Goal: Task Accomplishment & Management: Use online tool/utility

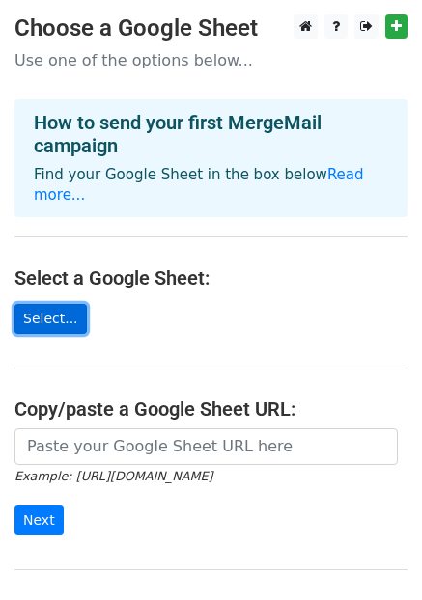
click at [44, 304] on link "Select..." at bounding box center [50, 319] width 72 height 30
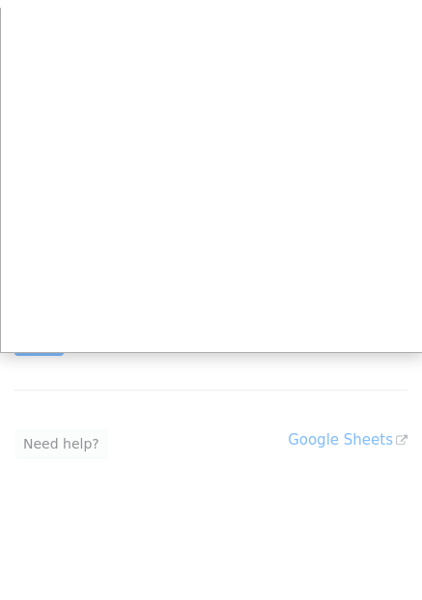
scroll to position [173, 0]
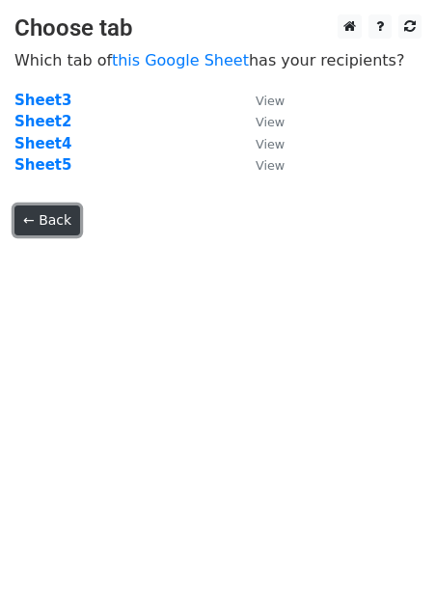
click at [55, 223] on link "← Back" at bounding box center [47, 221] width 66 height 30
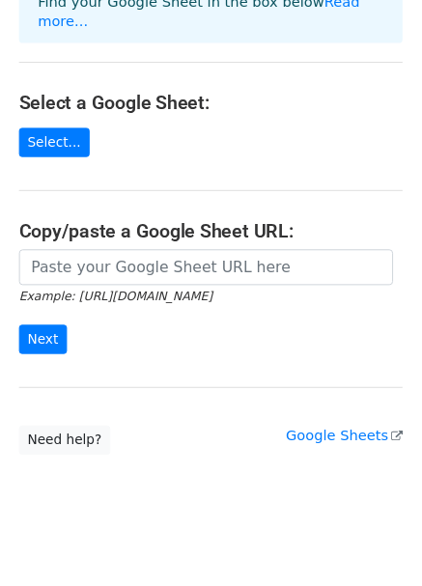
scroll to position [173, 0]
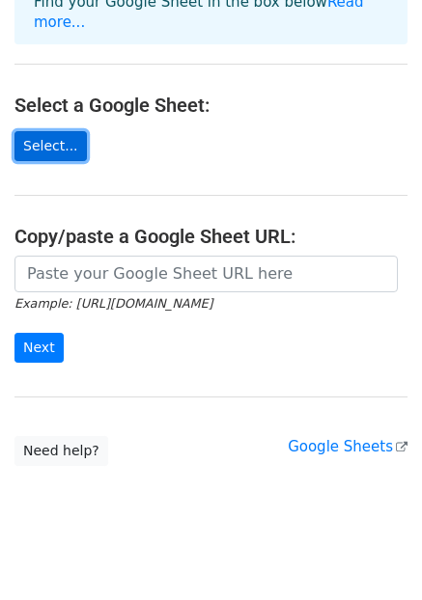
click at [52, 131] on link "Select..." at bounding box center [50, 146] width 72 height 30
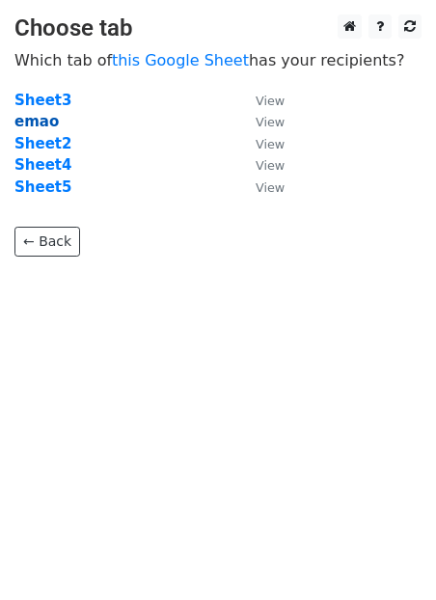
click at [37, 124] on strong "emao" at bounding box center [36, 121] width 44 height 17
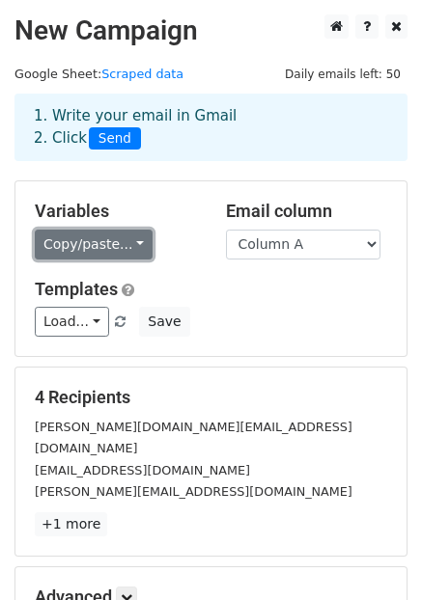
click at [117, 251] on link "Copy/paste..." at bounding box center [94, 245] width 118 height 30
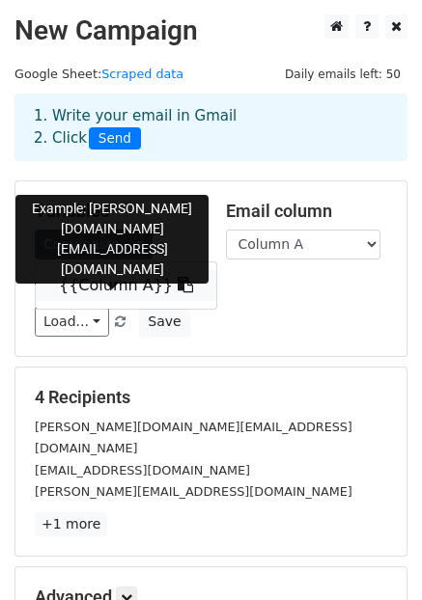
click at [117, 283] on link "{{Column A}}" at bounding box center [126, 285] width 180 height 31
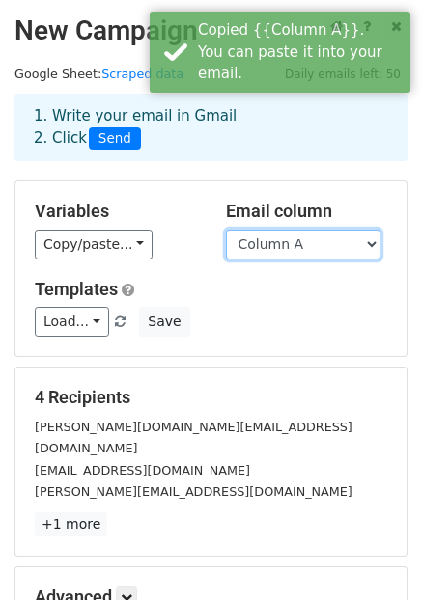
click at [321, 242] on select "Column A" at bounding box center [303, 245] width 154 height 30
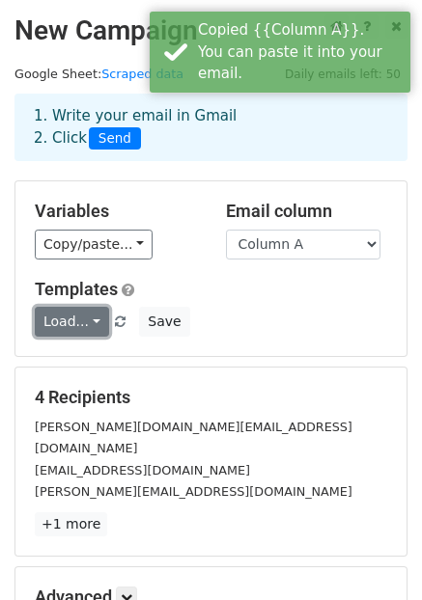
click at [77, 322] on link "Load..." at bounding box center [72, 322] width 74 height 30
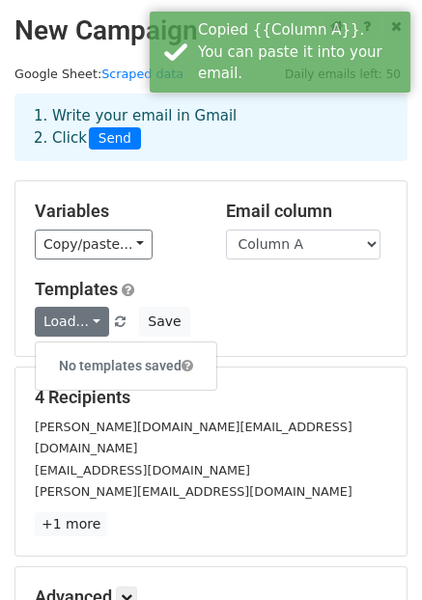
click at [205, 308] on div "Load... No templates saved Save" at bounding box center [210, 322] width 381 height 30
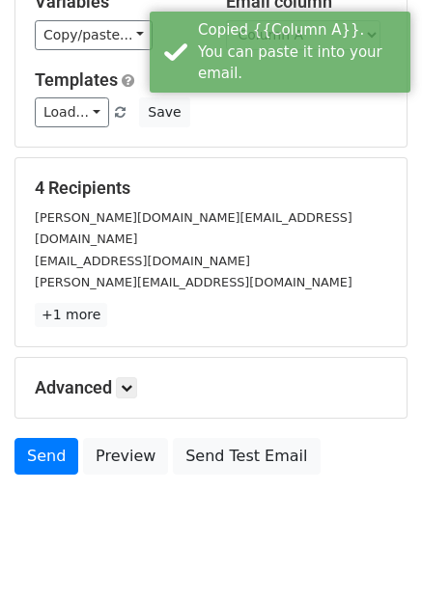
scroll to position [226, 0]
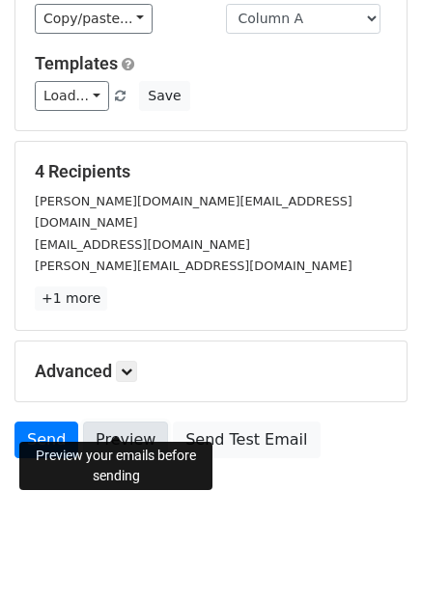
click at [112, 422] on link "Preview" at bounding box center [125, 440] width 85 height 37
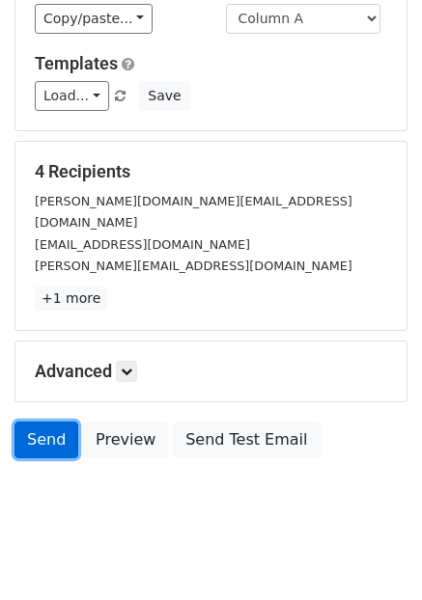
click at [45, 422] on link "Send" at bounding box center [46, 440] width 64 height 37
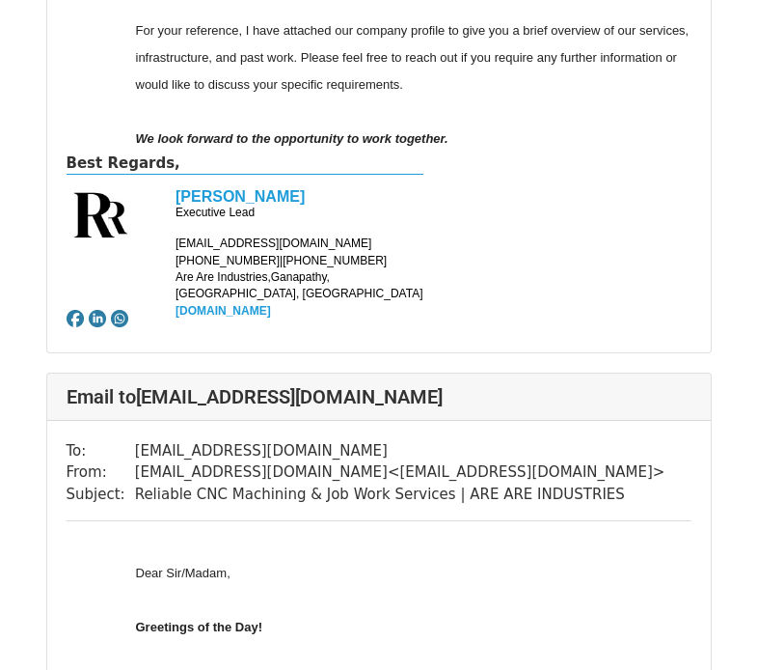
scroll to position [3377, 0]
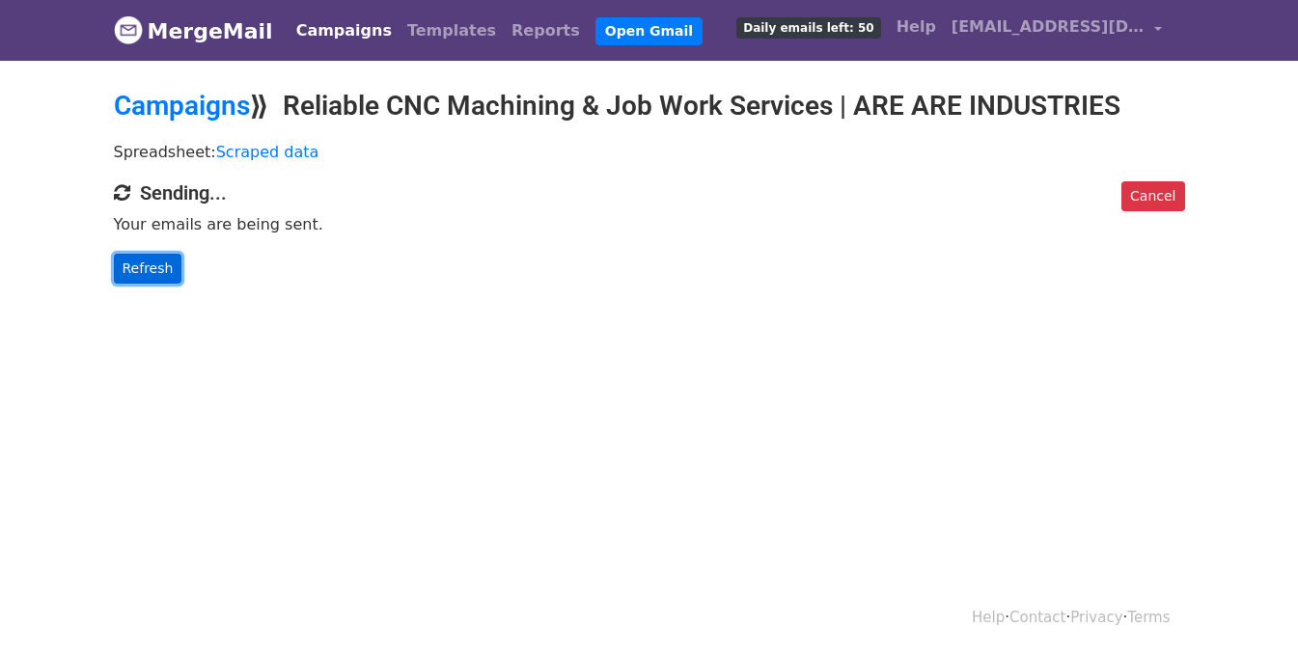
click at [155, 275] on link "Refresh" at bounding box center [148, 269] width 69 height 30
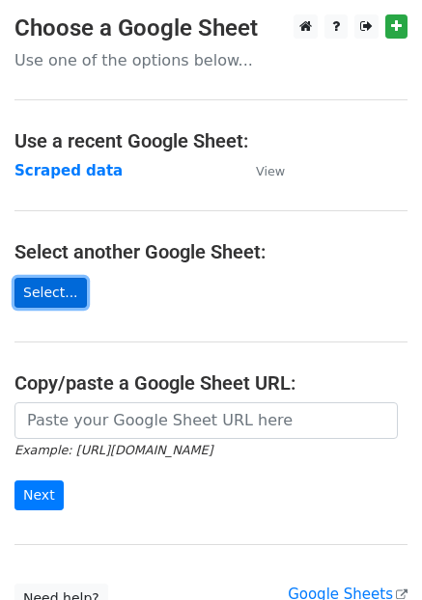
click at [53, 290] on link "Select..." at bounding box center [50, 293] width 72 height 30
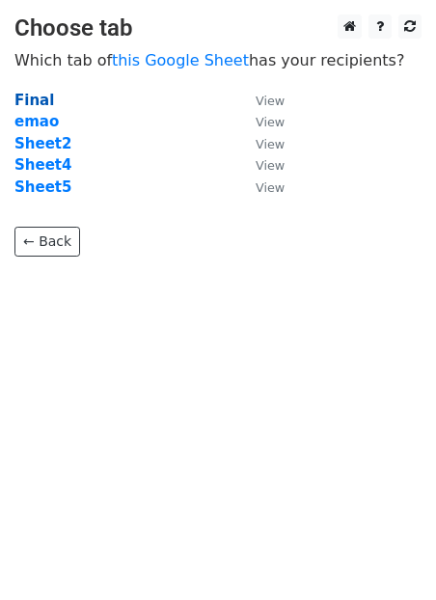
click at [35, 98] on strong "Final" at bounding box center [34, 100] width 40 height 17
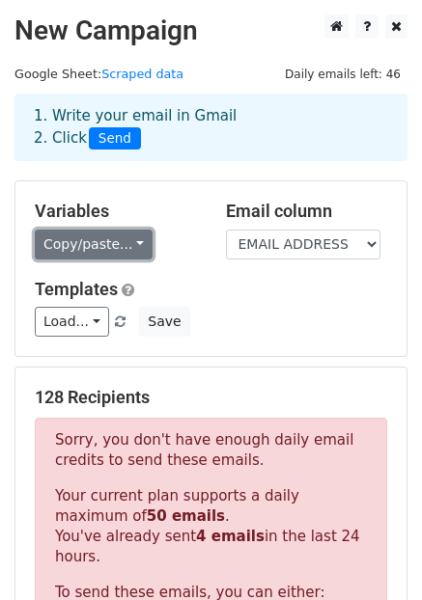
click at [121, 241] on link "Copy/paste..." at bounding box center [94, 245] width 118 height 30
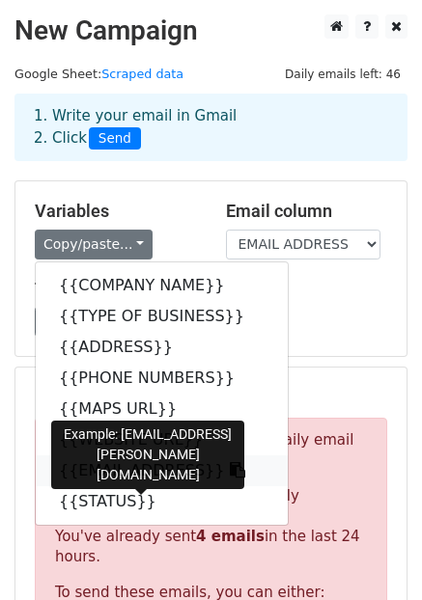
click at [141, 471] on link "{{EMAIL ADDRESS}}" at bounding box center [162, 470] width 252 height 31
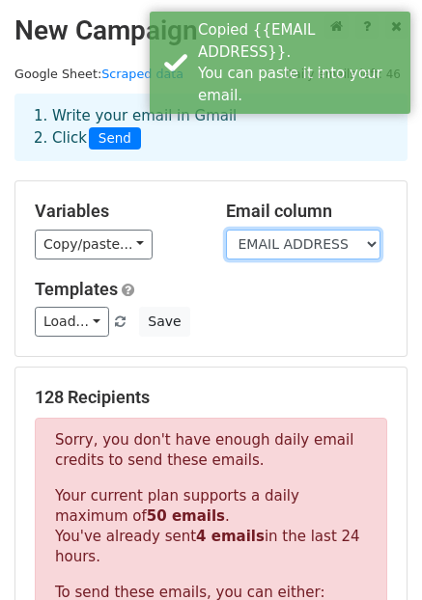
click at [312, 240] on select "COMPANY NAME TYPE OF BUSINESS ADDRESS PHONE NUMBERS MAPS URL WEBSITE URL EMAIL …" at bounding box center [303, 245] width 154 height 30
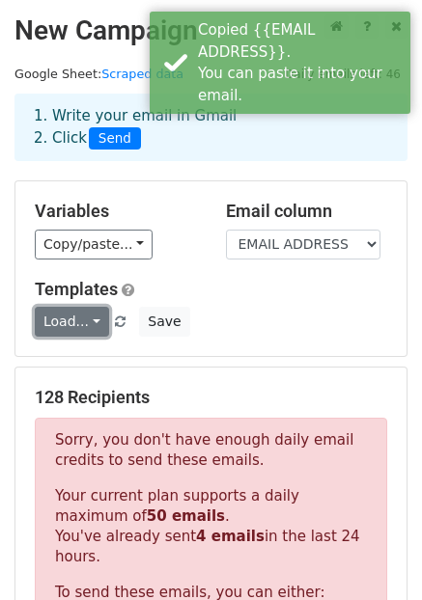
click at [77, 322] on link "Load..." at bounding box center [72, 322] width 74 height 30
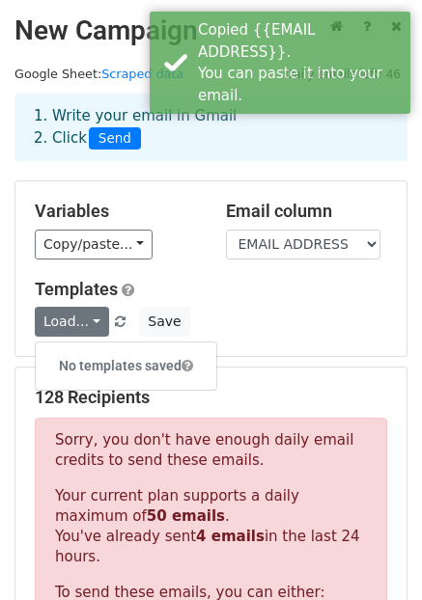
click at [249, 320] on div "Load... No templates saved Save" at bounding box center [210, 322] width 381 height 30
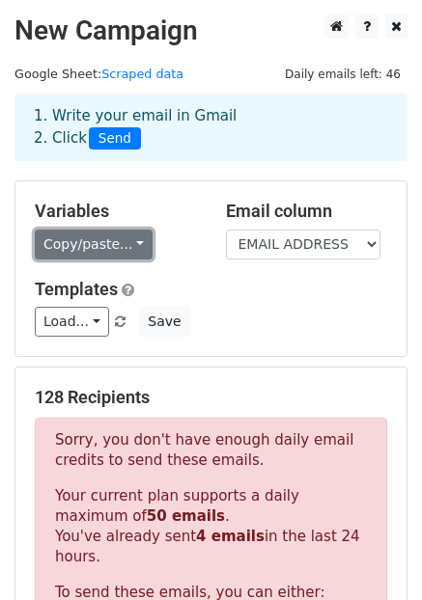
click at [123, 240] on link "Copy/paste..." at bounding box center [94, 245] width 118 height 30
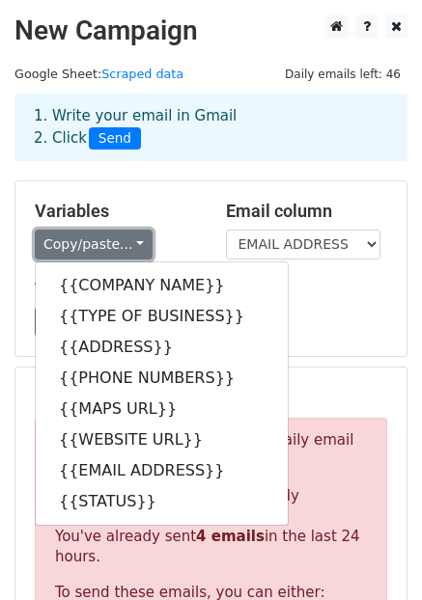
click at [123, 240] on link "Copy/paste..." at bounding box center [94, 245] width 118 height 30
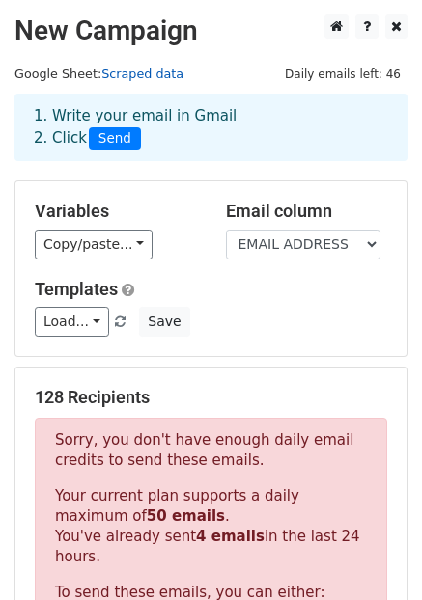
click at [108, 69] on link "Scraped data" at bounding box center [142, 74] width 82 height 14
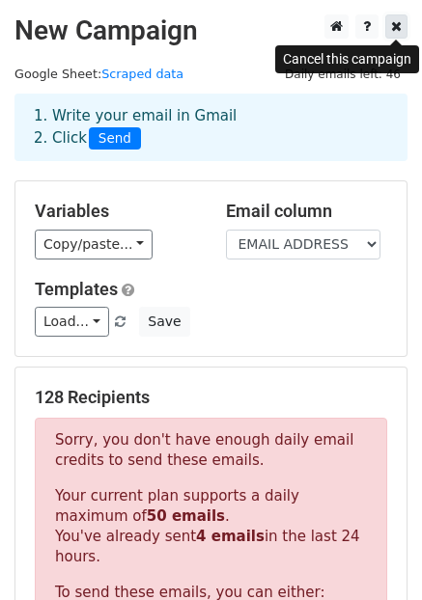
click at [391, 31] on icon at bounding box center [396, 26] width 11 height 14
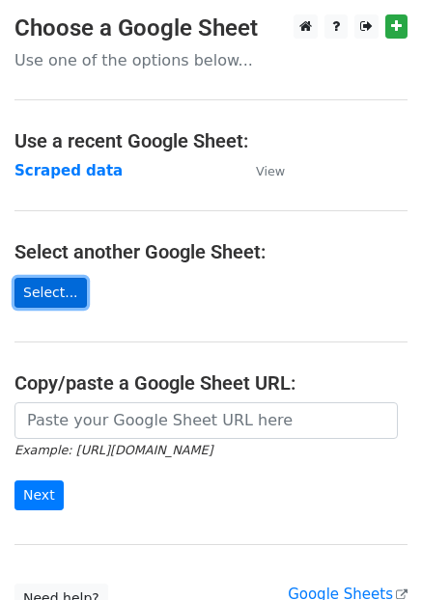
click at [57, 292] on link "Select..." at bounding box center [50, 293] width 72 height 30
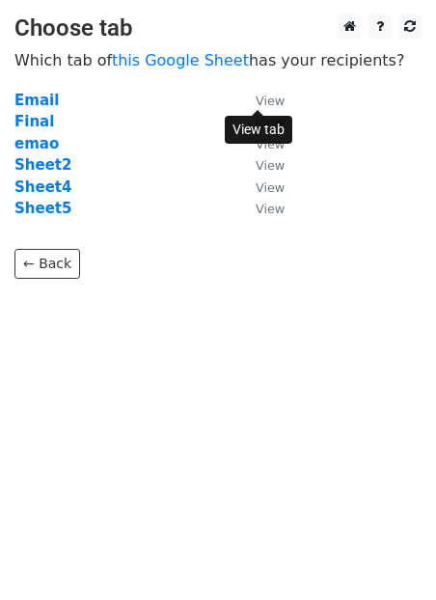
click at [269, 96] on small "View" at bounding box center [270, 101] width 29 height 14
click at [30, 103] on strong "Email" at bounding box center [36, 100] width 44 height 17
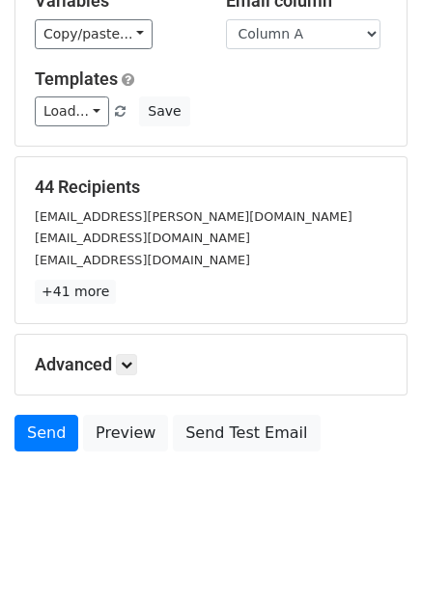
scroll to position [226, 0]
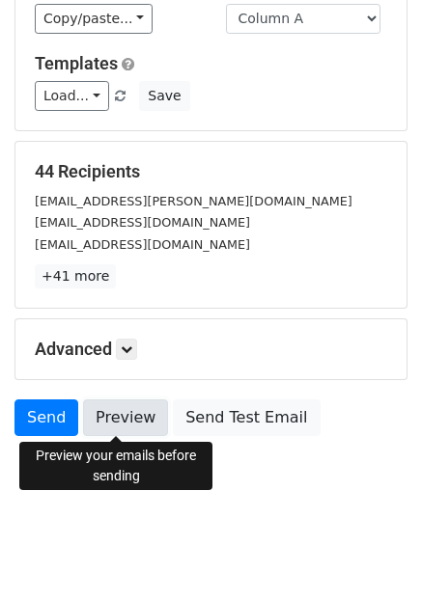
click at [124, 417] on link "Preview" at bounding box center [125, 417] width 85 height 37
click at [115, 417] on link "Preview" at bounding box center [125, 417] width 85 height 37
click at [121, 425] on link "Preview" at bounding box center [125, 417] width 85 height 37
click at [108, 423] on link "Preview" at bounding box center [125, 417] width 85 height 37
click at [116, 353] on h5 "Advanced" at bounding box center [211, 349] width 352 height 21
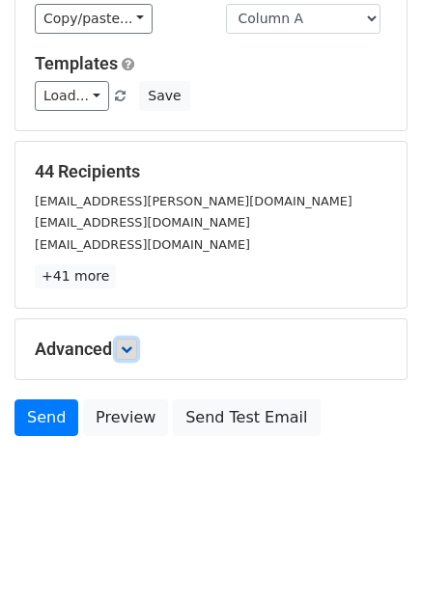
click at [125, 351] on icon at bounding box center [127, 350] width 12 height 12
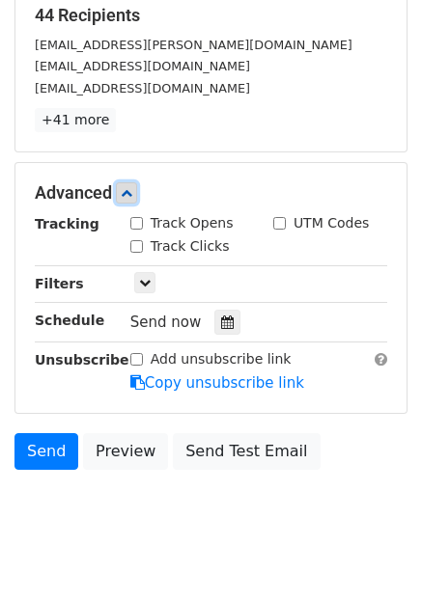
scroll to position [415, 0]
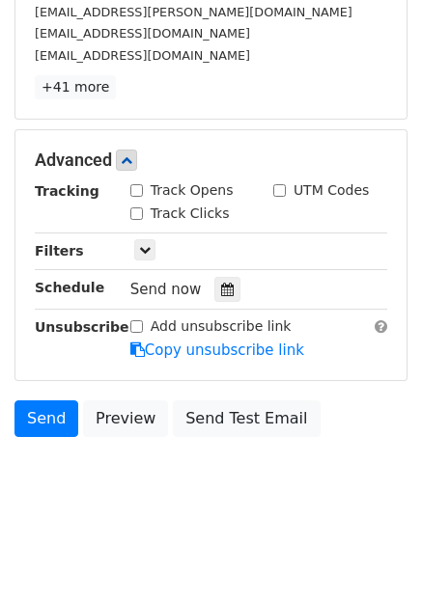
click at [137, 325] on input "Add unsubscribe link" at bounding box center [136, 326] width 13 height 13
checkbox input "true"
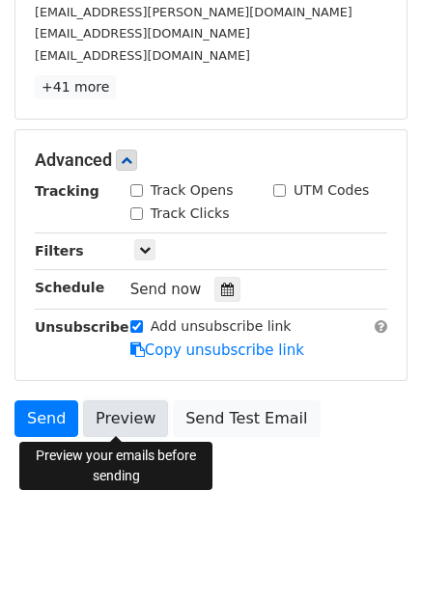
click at [124, 423] on link "Preview" at bounding box center [125, 418] width 85 height 37
click at [141, 194] on input "Track Opens" at bounding box center [136, 190] width 13 height 13
checkbox input "true"
click at [124, 418] on link "Preview" at bounding box center [125, 418] width 85 height 37
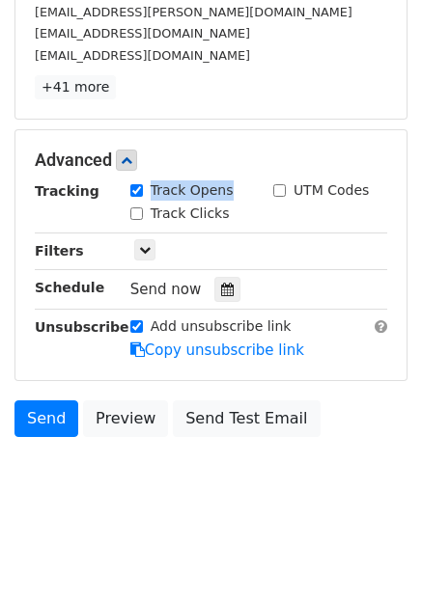
drag, startPoint x: 237, startPoint y: 196, endPoint x: 151, endPoint y: 197, distance: 85.9
click at [151, 197] on div "Track Opens" at bounding box center [187, 191] width 143 height 23
click at [251, 185] on div "Track Opens" at bounding box center [187, 191] width 143 height 23
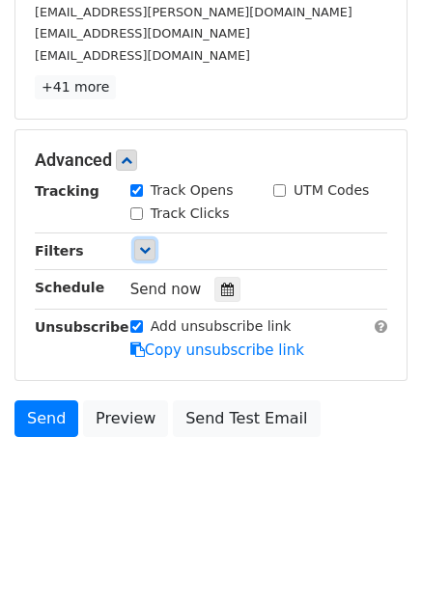
click at [139, 254] on icon at bounding box center [145, 250] width 12 height 12
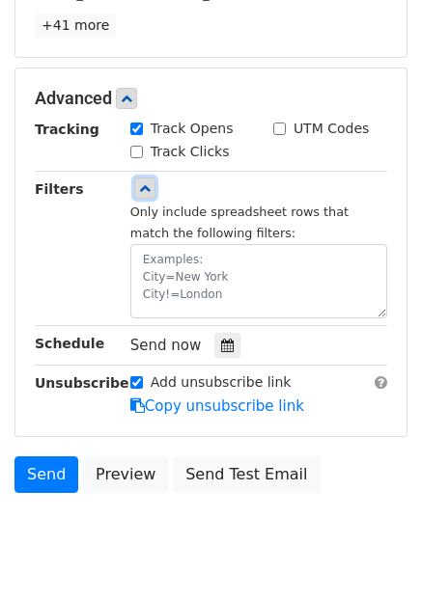
scroll to position [511, 0]
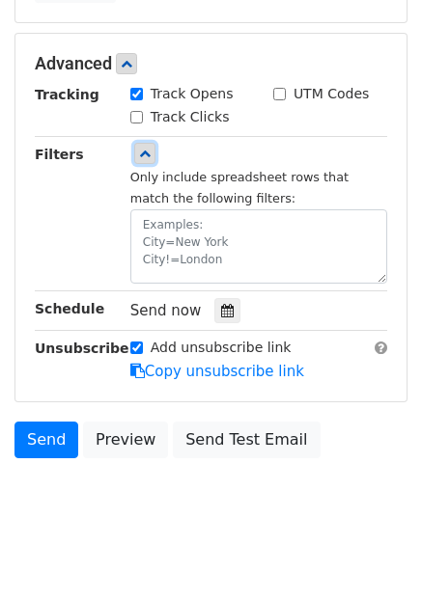
click at [150, 148] on icon at bounding box center [145, 154] width 12 height 12
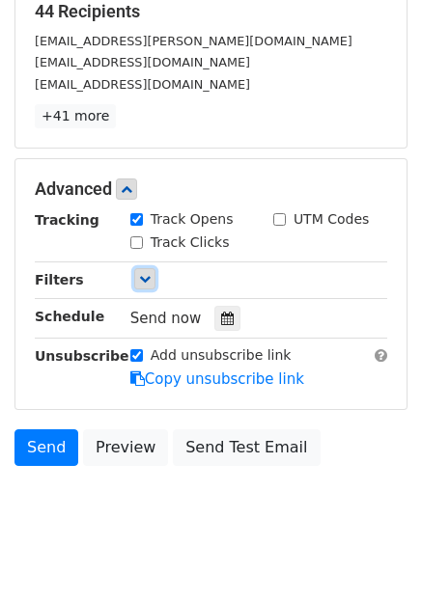
scroll to position [415, 0]
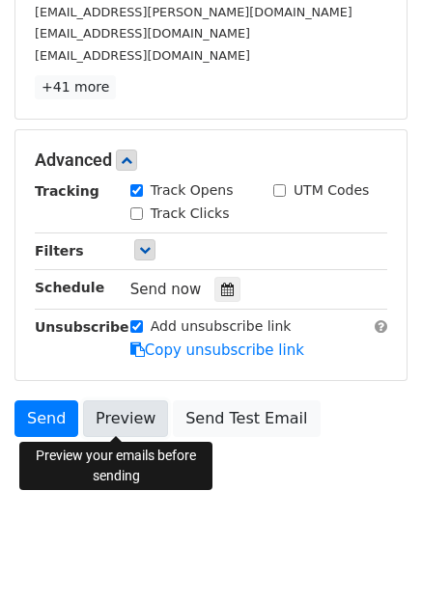
click at [118, 418] on link "Preview" at bounding box center [125, 418] width 85 height 37
click at [117, 418] on link "Preview" at bounding box center [125, 418] width 85 height 37
click at [135, 412] on link "Preview" at bounding box center [125, 418] width 85 height 37
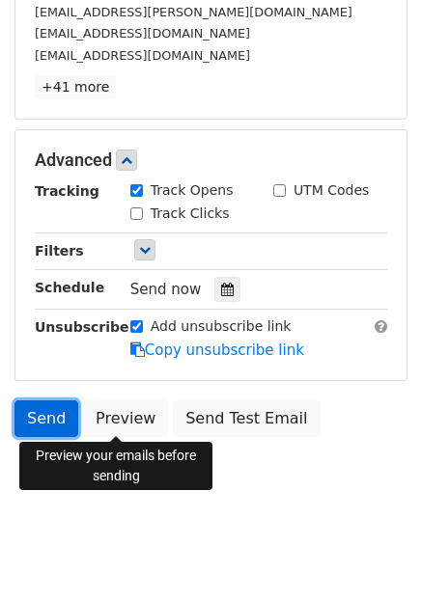
click at [53, 417] on link "Send" at bounding box center [46, 418] width 64 height 37
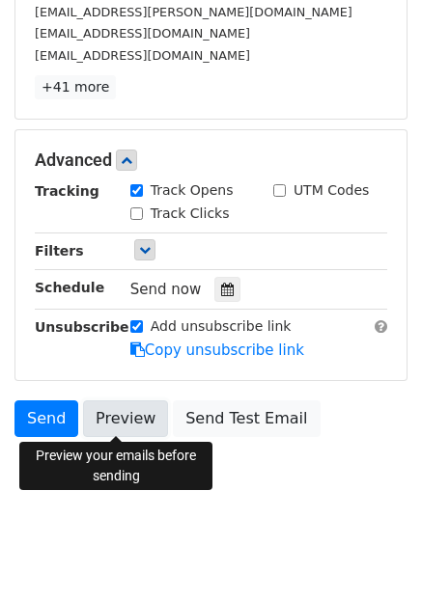
click at [112, 417] on link "Preview" at bounding box center [125, 418] width 85 height 37
click at [143, 414] on link "Preview" at bounding box center [125, 418] width 85 height 37
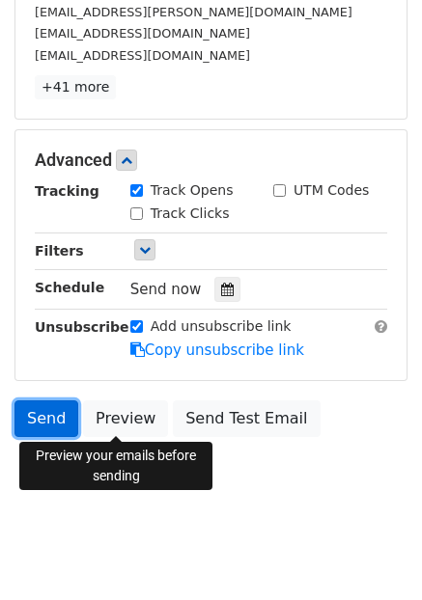
click at [49, 413] on link "Send" at bounding box center [46, 418] width 64 height 37
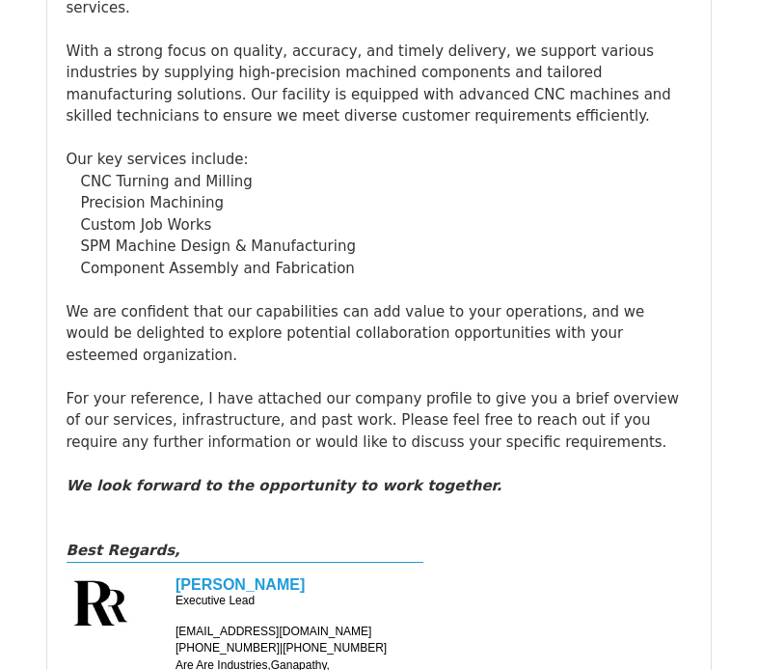
scroll to position [1544, 0]
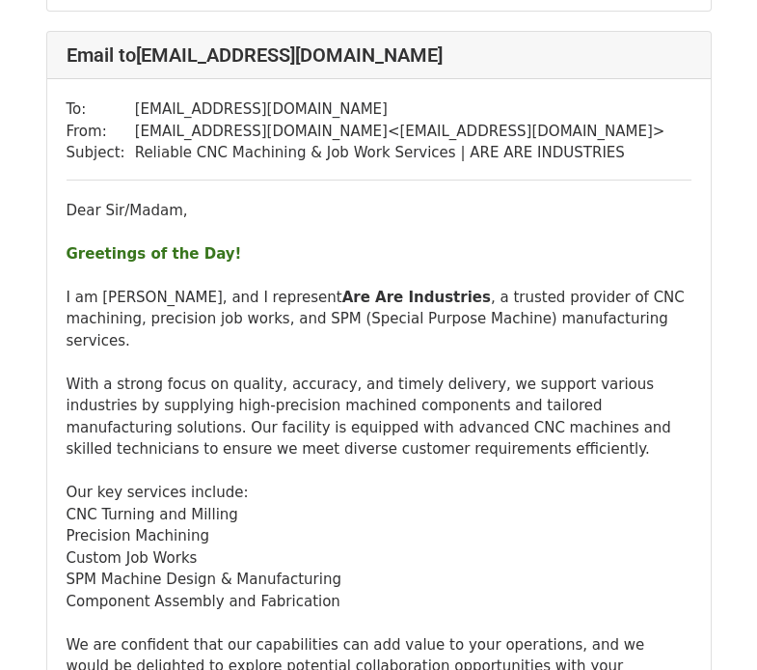
scroll to position [1351, 0]
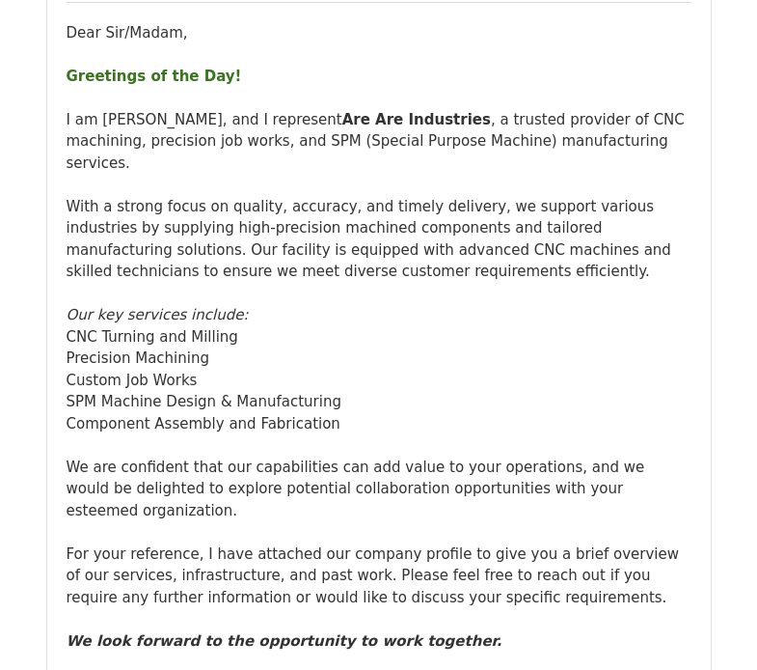
scroll to position [1351, 0]
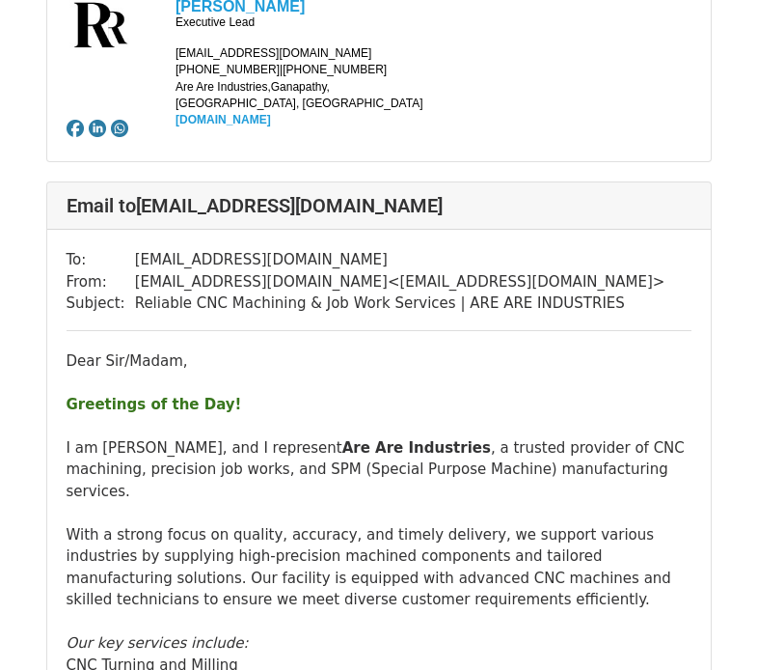
scroll to position [2123, 0]
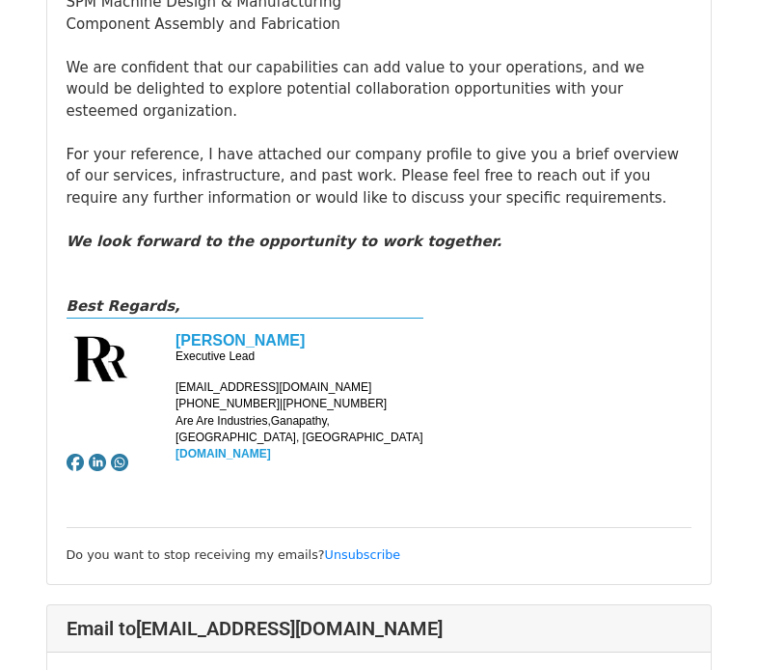
scroll to position [2026, 0]
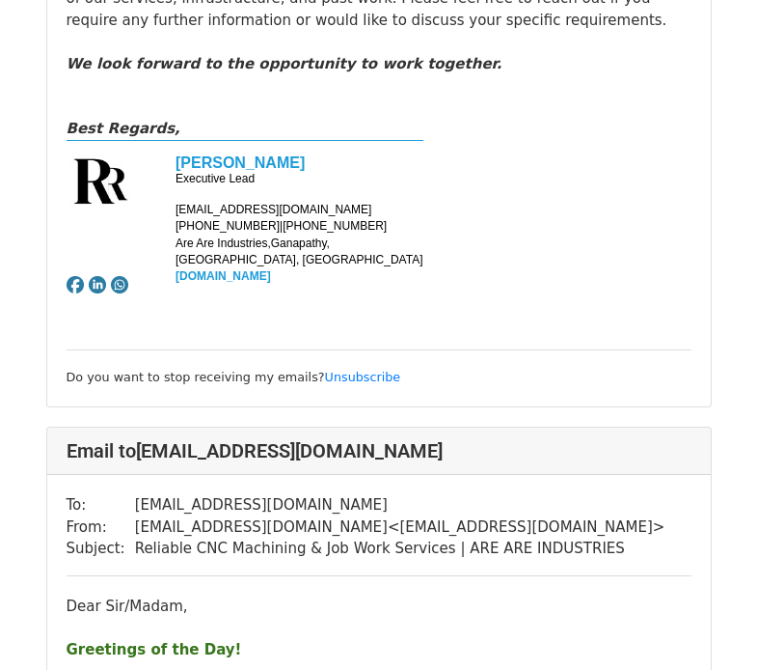
scroll to position [2123, 0]
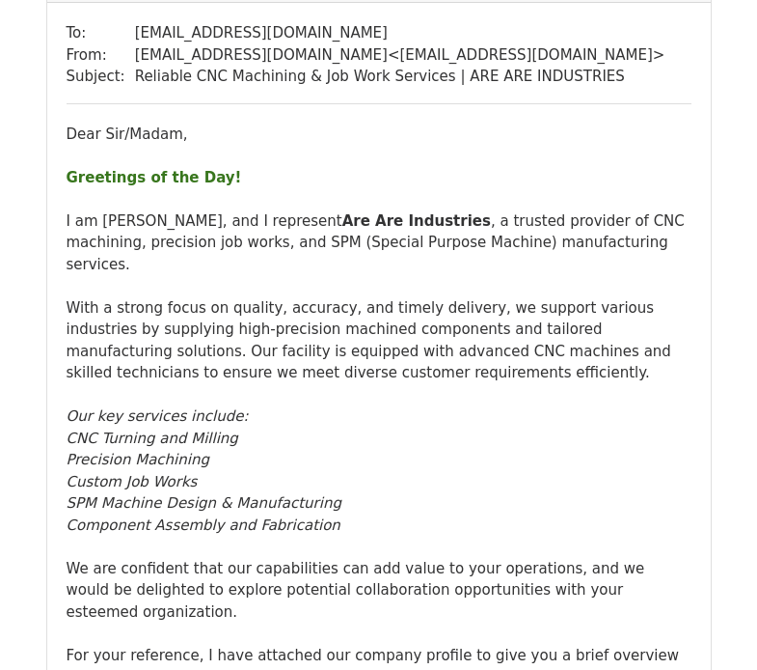
scroll to position [1351, 0]
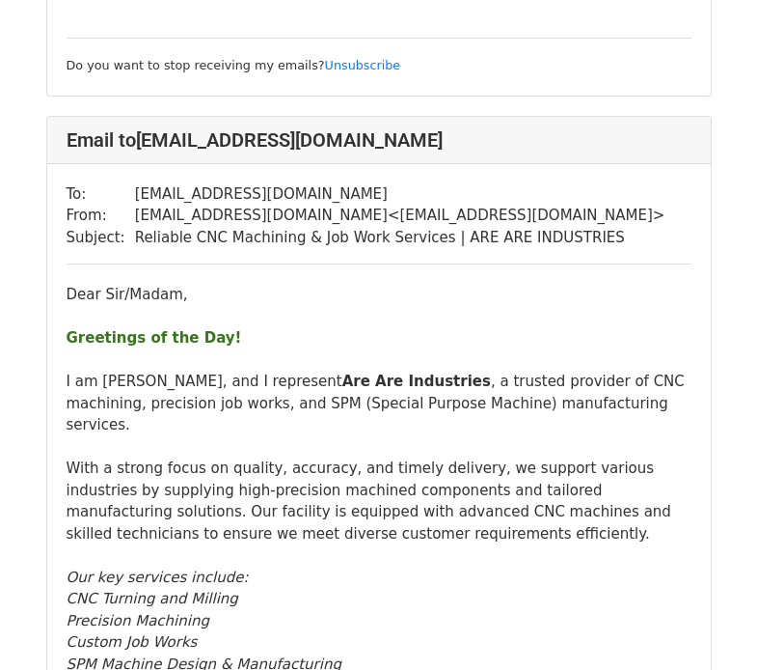
scroll to position [47189, 0]
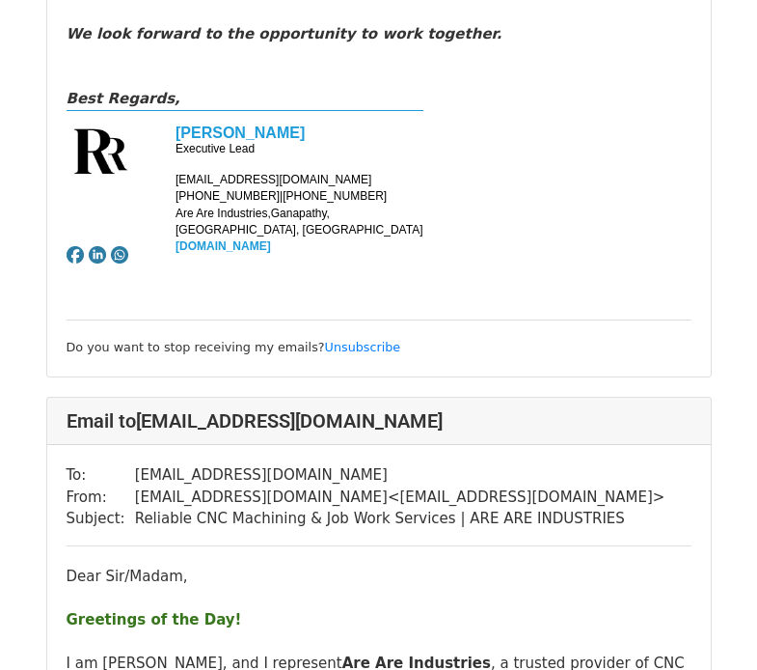
scroll to position [2219, 0]
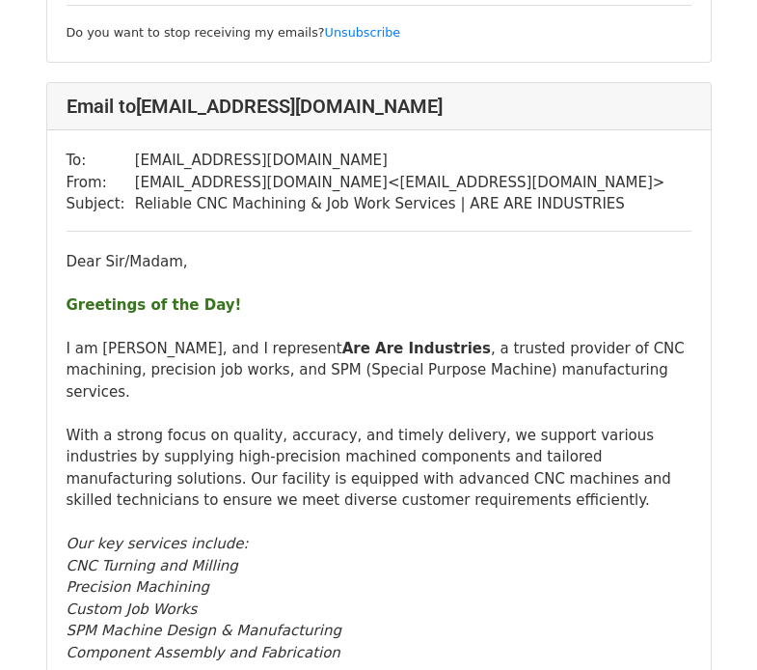
scroll to position [2412, 0]
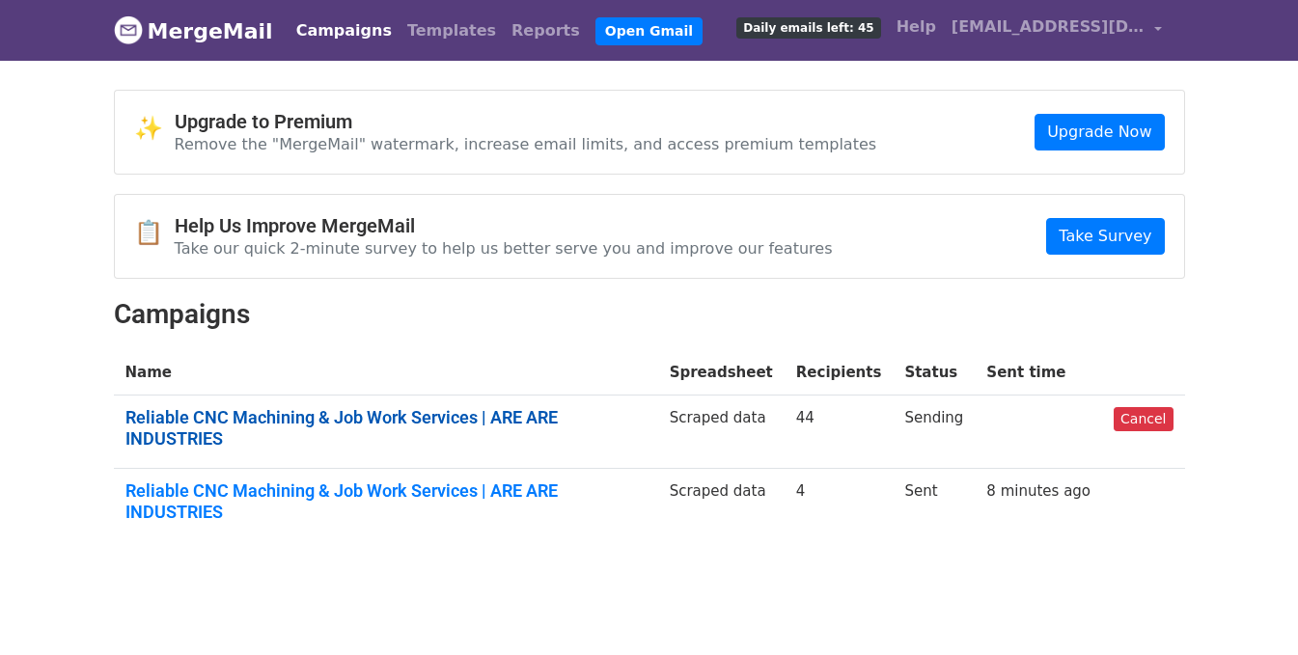
click at [319, 407] on link "Reliable CNC Machining & Job Work Services | ARE ARE INDUSTRIES" at bounding box center [385, 427] width 521 height 41
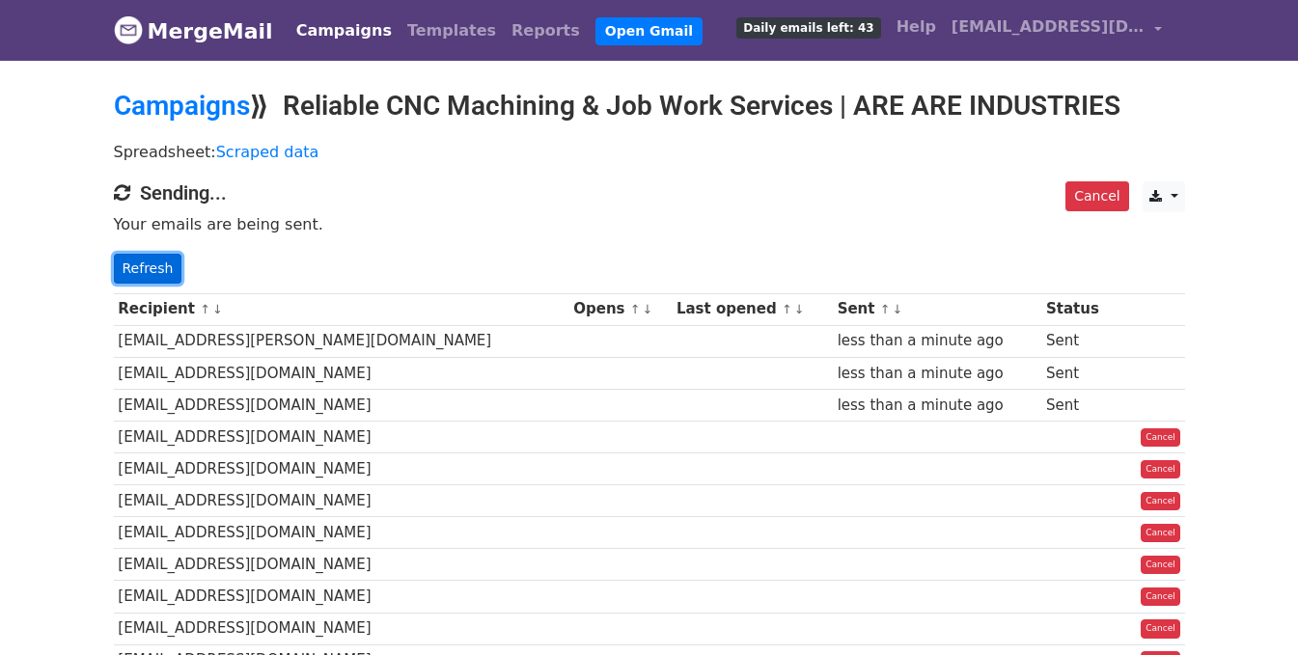
click at [139, 260] on link "Refresh" at bounding box center [148, 269] width 69 height 30
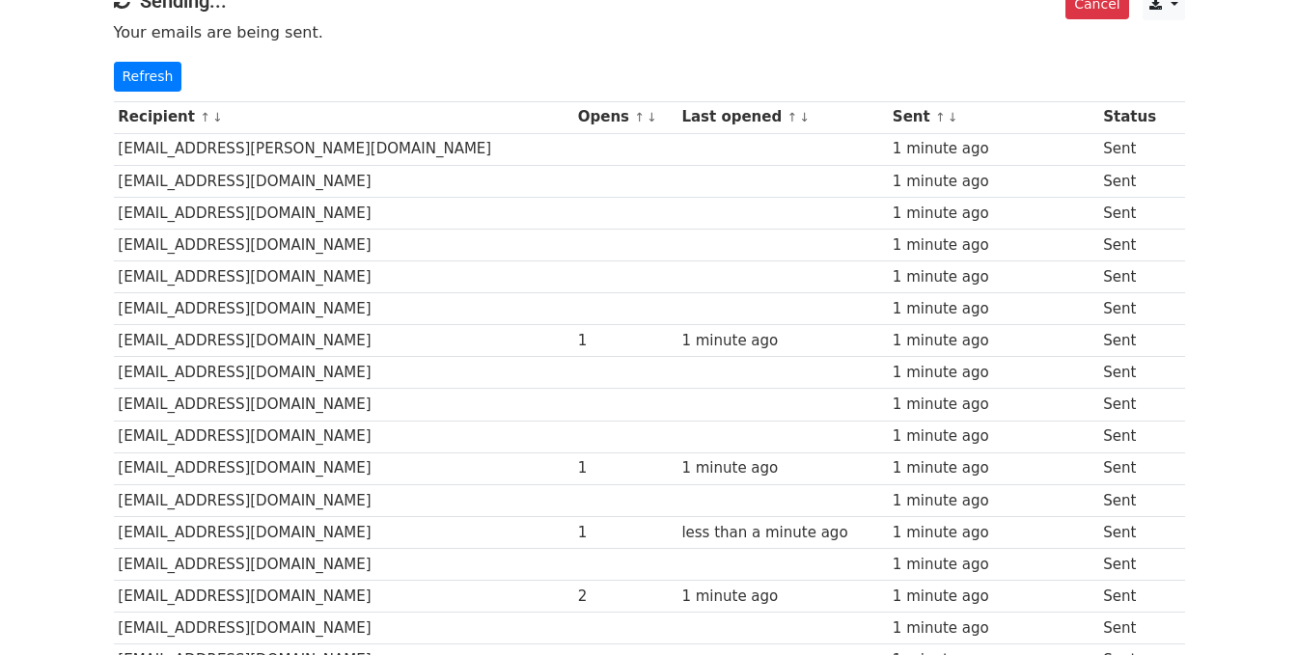
scroll to position [193, 0]
click at [156, 73] on link "Refresh" at bounding box center [148, 76] width 69 height 30
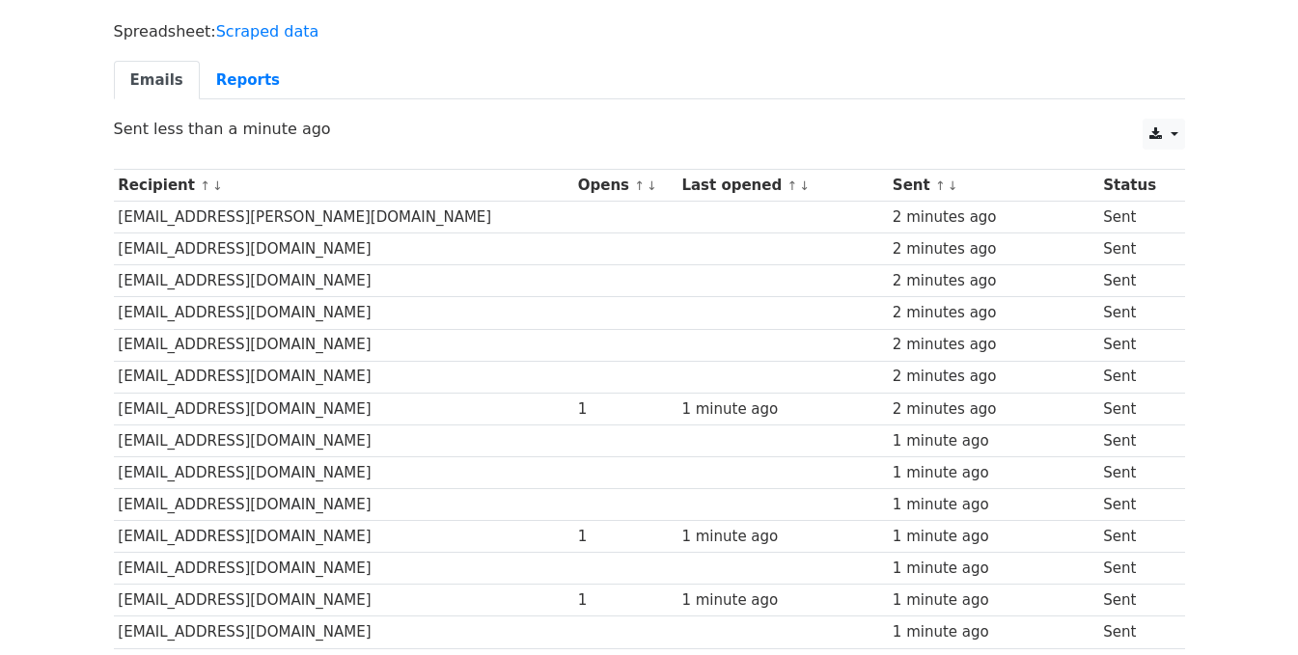
scroll to position [289, 0]
